Goal: Entertainment & Leisure: Consume media (video, audio)

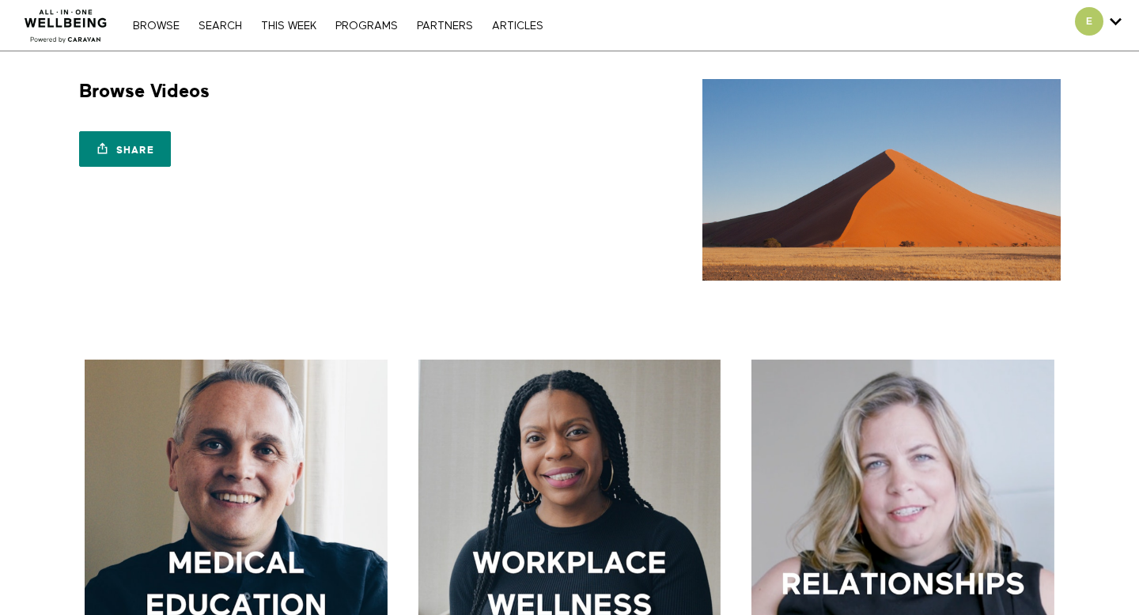
click at [222, 7] on div "Browse Search THIS WEEK PROGRAMS PARTNERS ARTICLES Account settings Manage Subs…" at bounding box center [391, 25] width 783 height 51
click at [152, 33] on div "Browse Search THIS WEEK PROGRAMS PARTNERS ARTICLES Account settings Manage Subs…" at bounding box center [391, 25] width 783 height 51
click at [153, 25] on link "Browse" at bounding box center [156, 26] width 62 height 11
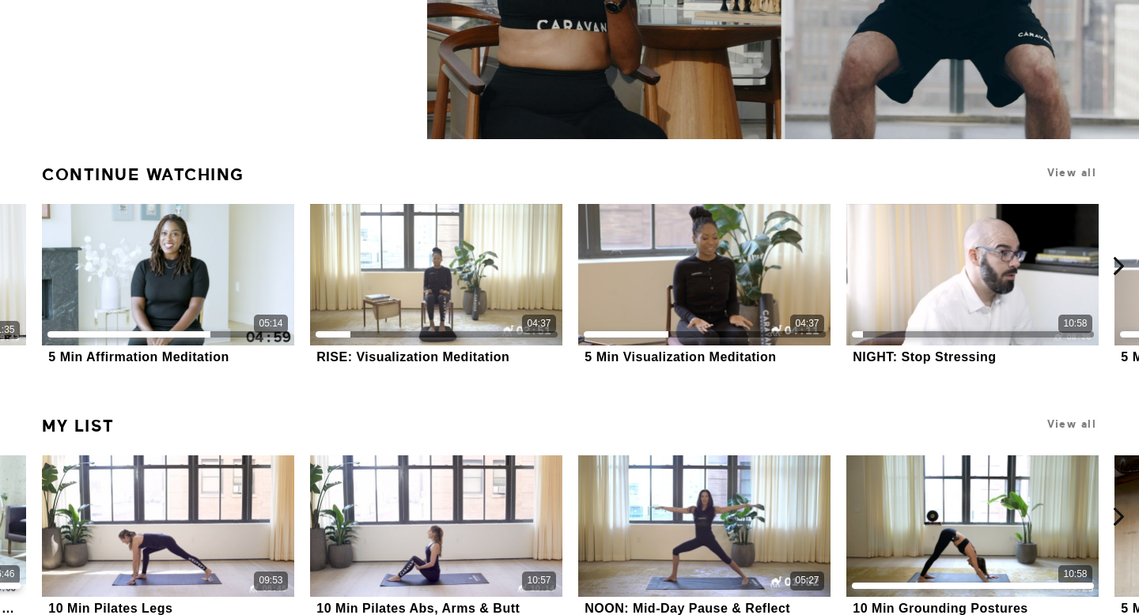
scroll to position [375, 0]
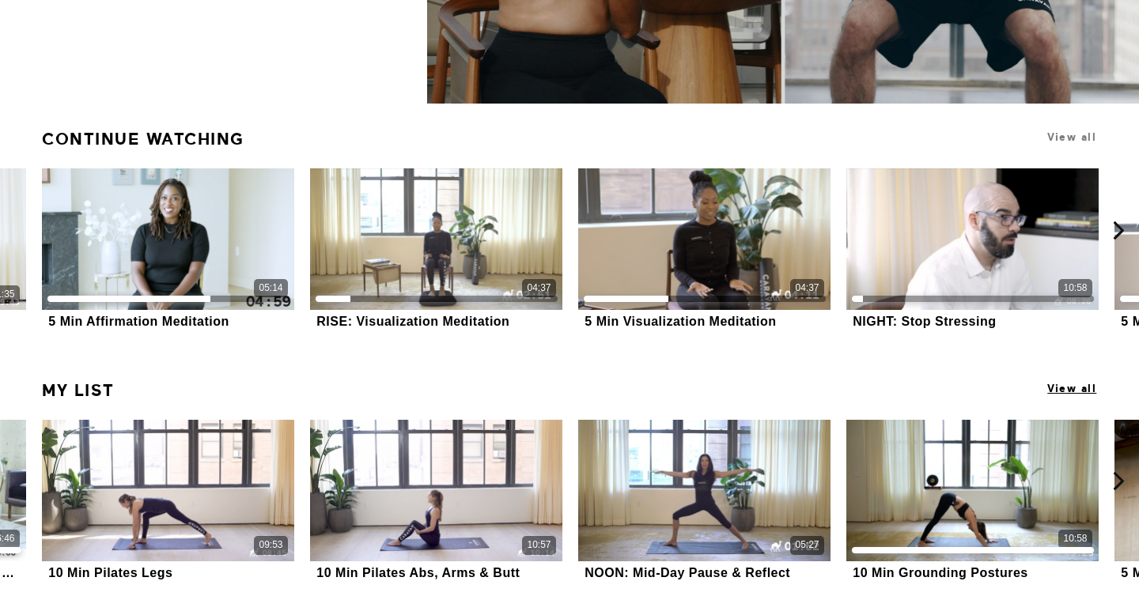
click at [1061, 388] on span "View all" at bounding box center [1071, 389] width 49 height 12
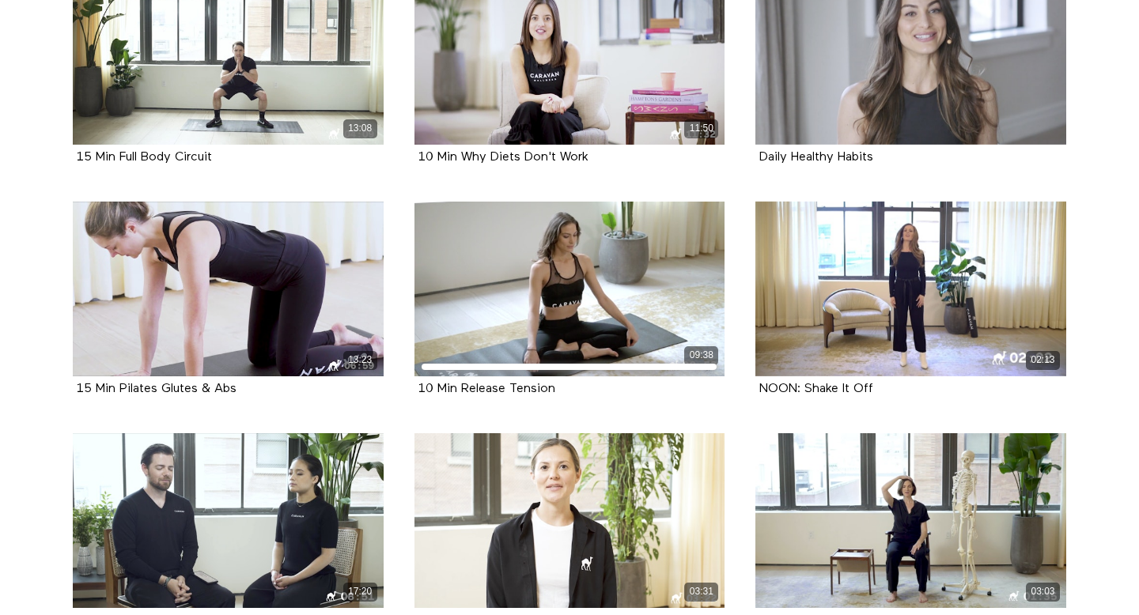
scroll to position [6900, 0]
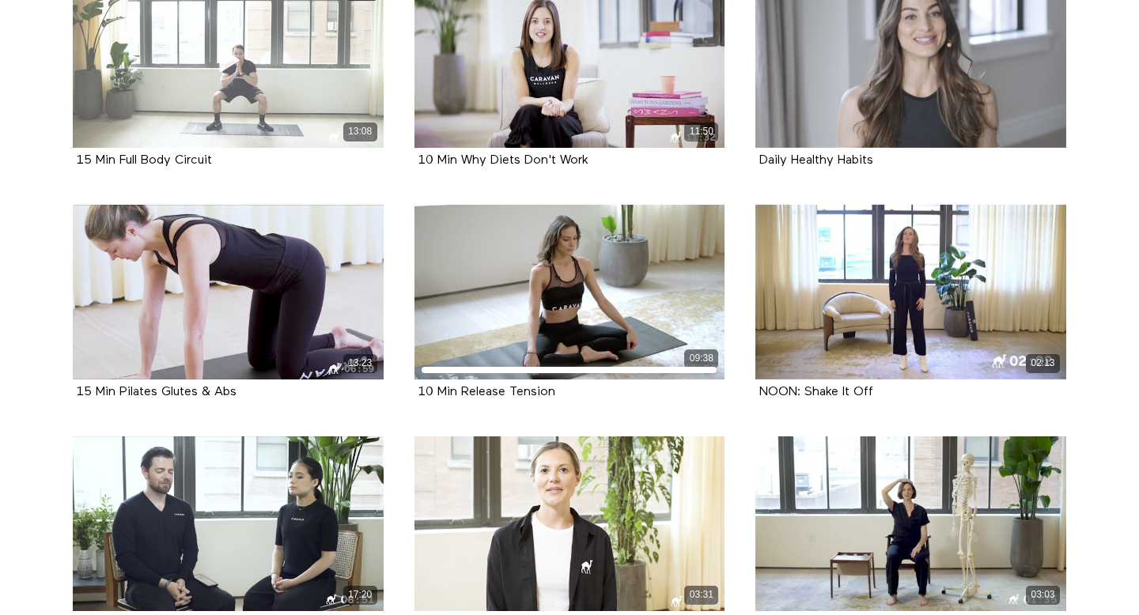
click at [181, 60] on div "13:08" at bounding box center [228, 60] width 311 height 175
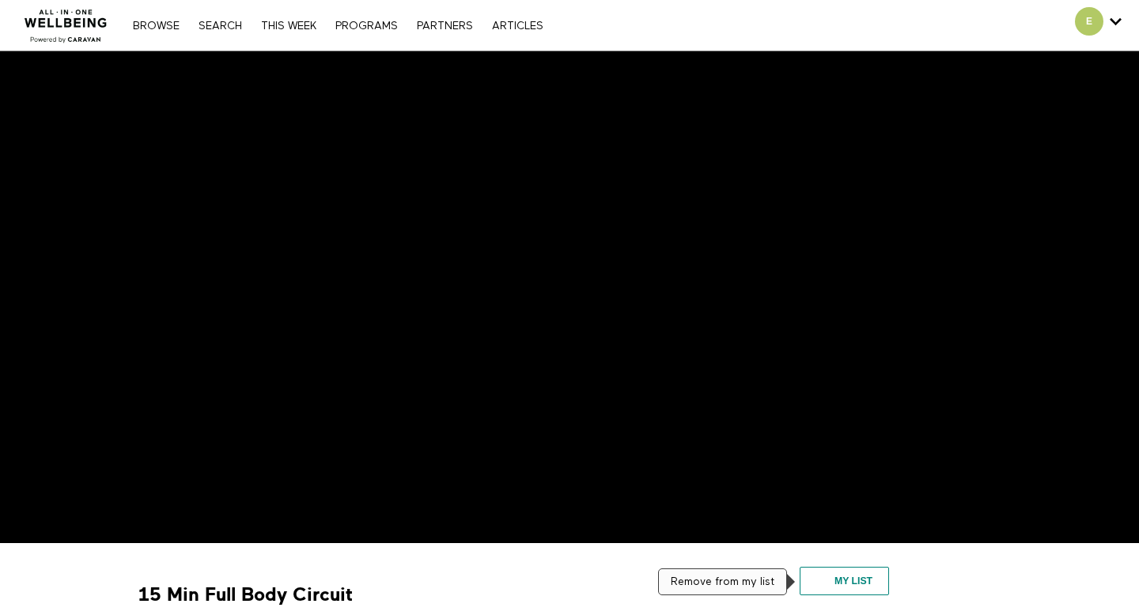
click at [833, 593] on button "My list" at bounding box center [843, 581] width 89 height 28
